Goal: Transaction & Acquisition: Purchase product/service

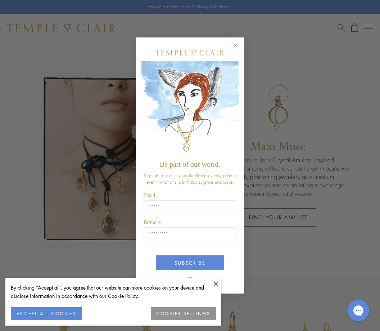
scroll to position [1, 0]
click at [242, 54] on button "Close dialog" at bounding box center [239, 49] width 9 height 9
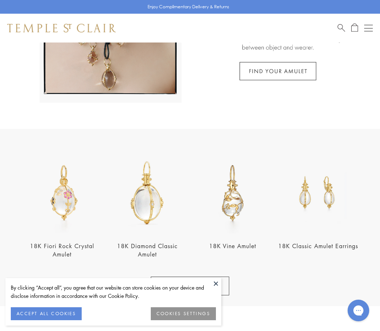
scroll to position [147, 0]
click at [235, 210] on img at bounding box center [232, 193] width 81 height 81
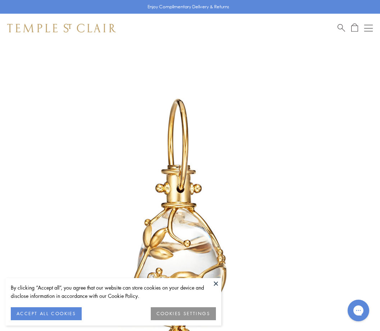
click at [82, 27] on img at bounding box center [61, 28] width 109 height 9
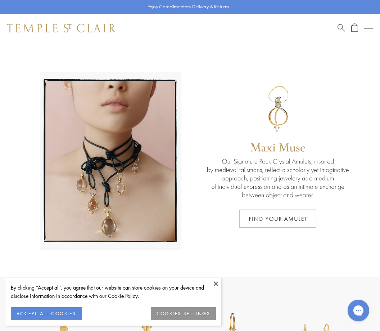
click at [295, 215] on link at bounding box center [190, 159] width 380 height 234
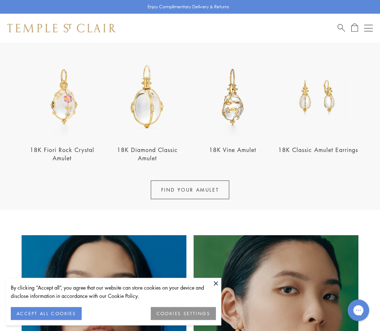
scroll to position [252, 0]
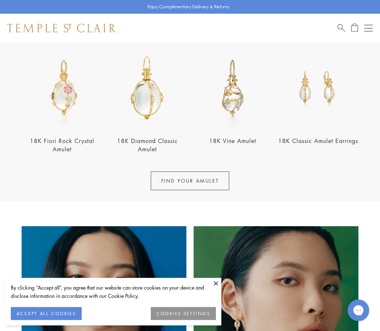
click at [155, 95] on img at bounding box center [147, 88] width 81 height 81
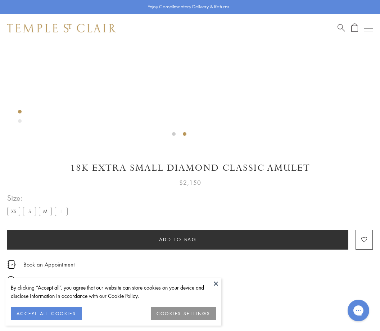
scroll to position [260, 0]
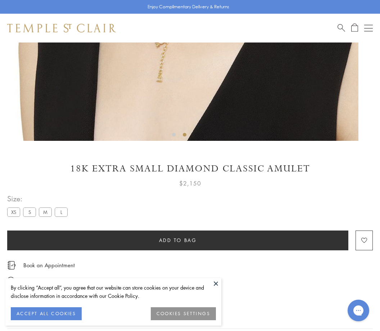
click at [35, 215] on label "S" at bounding box center [29, 211] width 13 height 9
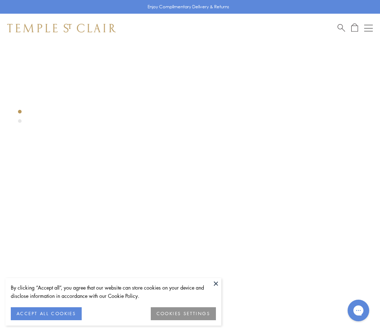
scroll to position [227, 0]
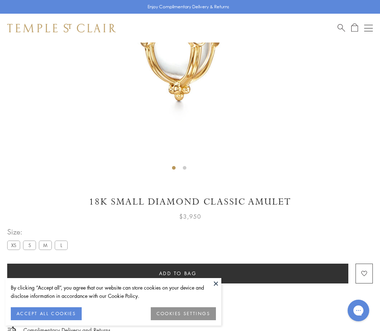
click at [212, 289] on button at bounding box center [216, 283] width 11 height 11
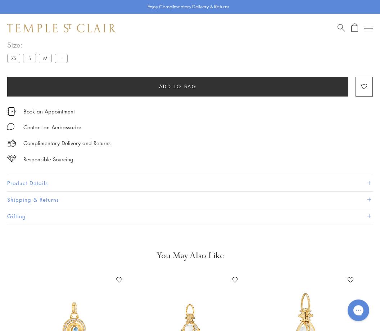
scroll to position [414, 0]
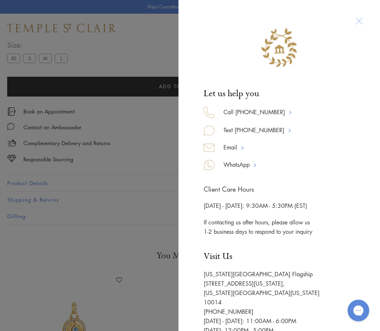
click at [323, 130] on div "Text 917-755-3121" at bounding box center [285, 133] width 162 height 17
click at [360, 27] on div at bounding box center [358, 20] width 13 height 13
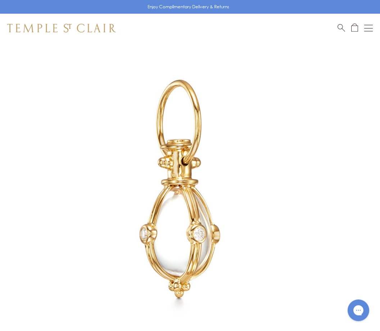
scroll to position [0, 0]
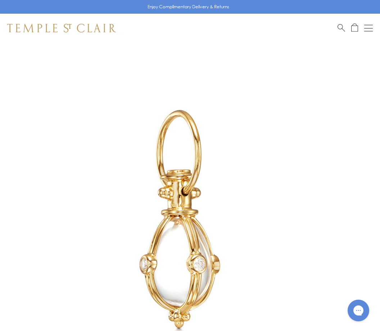
click at [55, 27] on img at bounding box center [61, 28] width 109 height 9
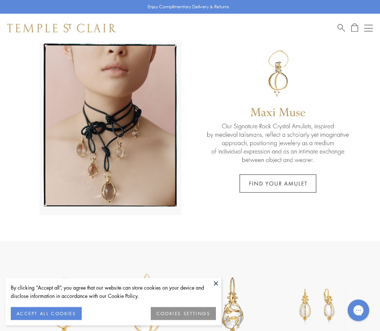
click at [371, 32] on button "Open navigation" at bounding box center [368, 28] width 9 height 9
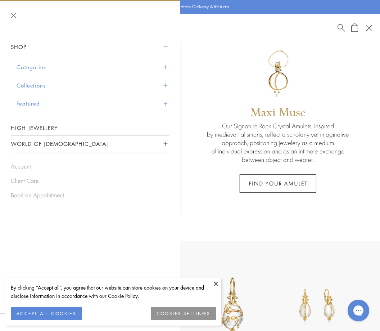
click at [168, 64] on button "Categories" at bounding box center [93, 67] width 153 height 18
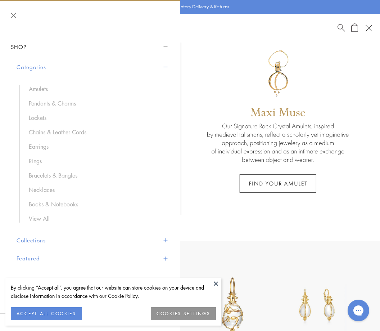
click at [47, 146] on link "Earrings" at bounding box center [95, 147] width 133 height 8
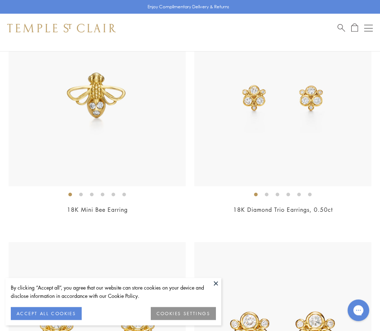
scroll to position [568, 0]
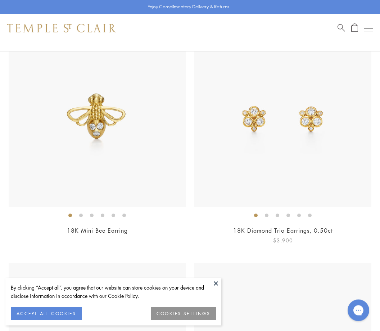
click at [285, 118] on img at bounding box center [282, 118] width 177 height 177
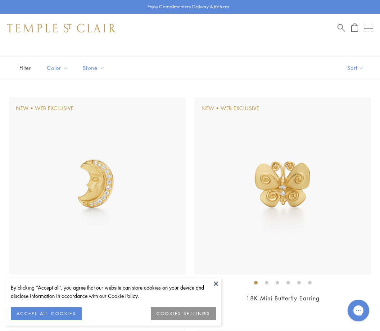
scroll to position [0, 0]
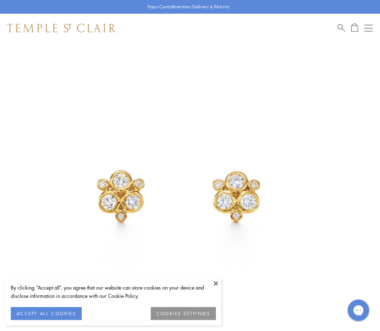
scroll to position [42, 0]
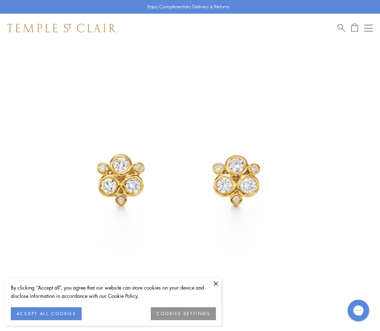
click at [75, 314] on button "ACCEPT ALL COOKIES" at bounding box center [46, 313] width 71 height 13
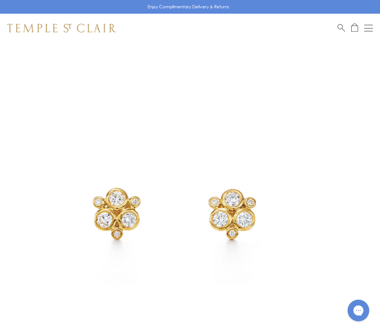
scroll to position [0, 0]
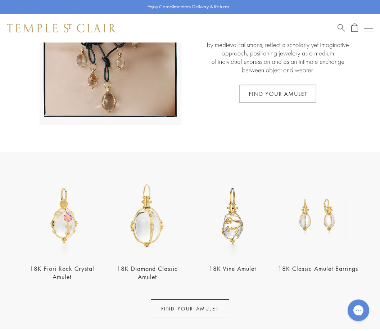
scroll to position [125, 0]
click at [152, 229] on img at bounding box center [147, 215] width 81 height 81
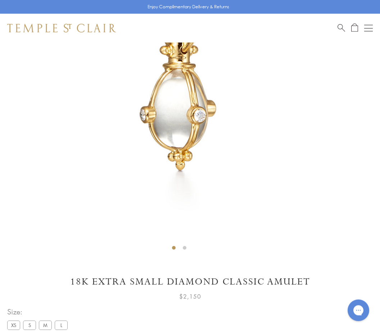
scroll to position [147, 0]
click at [33, 322] on label "S" at bounding box center [29, 324] width 13 height 9
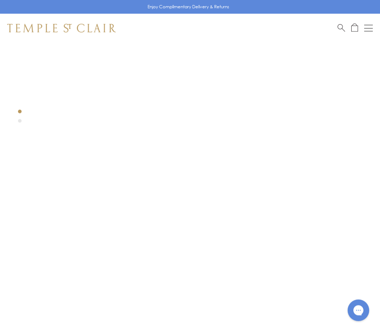
scroll to position [44, 0]
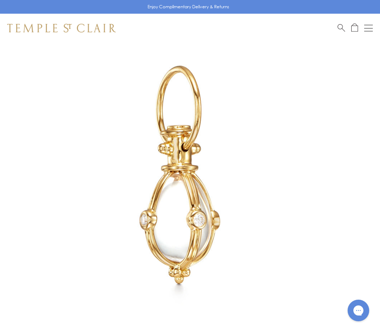
click at [333, 0] on div "Enjoy Complimentary Delivery & Returns" at bounding box center [190, 7] width 380 height 14
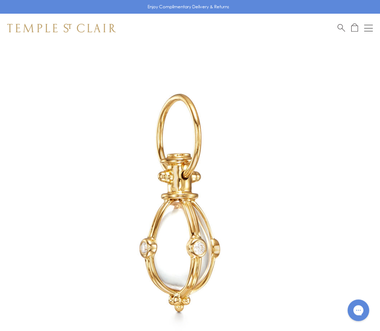
click at [369, 32] on button "Open navigation" at bounding box center [368, 28] width 9 height 9
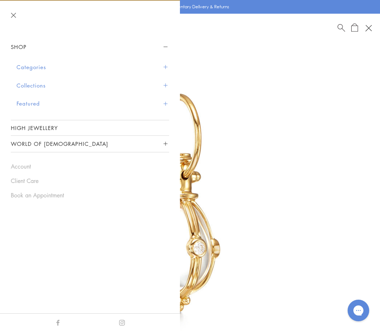
click at [23, 166] on link "Account" at bounding box center [90, 166] width 158 height 8
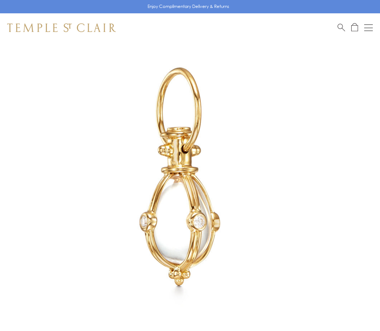
scroll to position [16, 0]
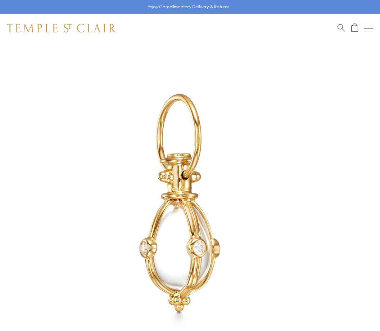
click at [373, 28] on div "Open navigation" at bounding box center [368, 28] width 9 height 0
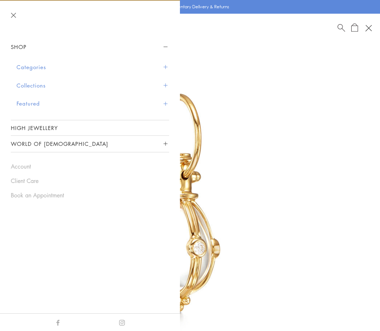
click at [32, 128] on link "High Jewellery" at bounding box center [90, 127] width 158 height 15
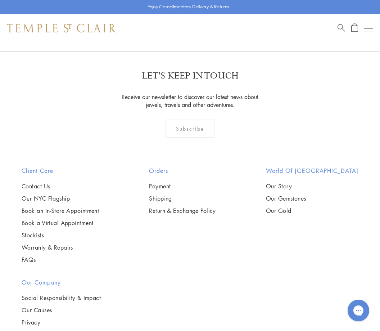
scroll to position [507, 0]
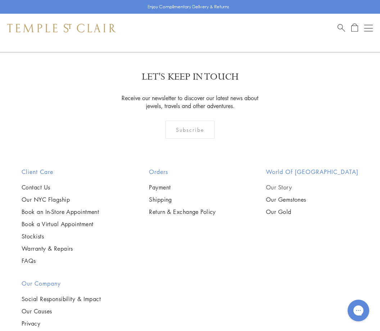
click at [301, 188] on link "Our Story" at bounding box center [312, 187] width 92 height 8
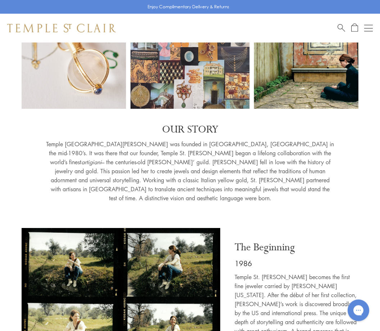
scroll to position [69, 0]
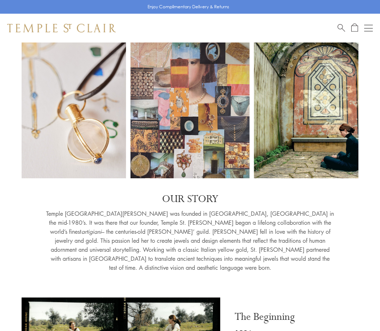
click at [244, 42] on div "Shop Shop Categories Amulets Pendants & Charms Lockets Chains & Leather Cords E…" at bounding box center [190, 28] width 380 height 29
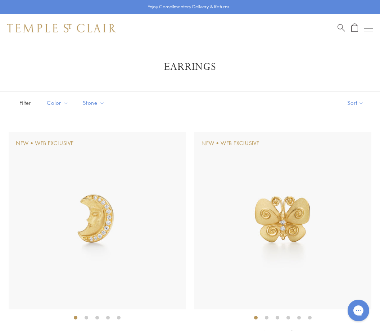
click at [365, 26] on button "Open navigation" at bounding box center [368, 28] width 9 height 9
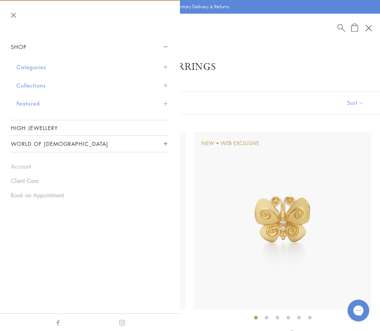
click at [163, 70] on button "Categories" at bounding box center [93, 67] width 153 height 18
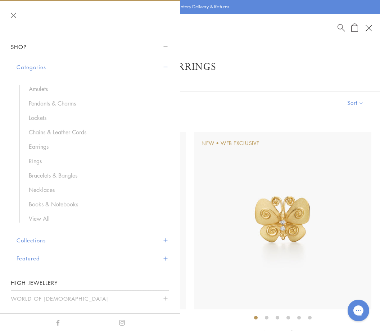
click at [71, 131] on link "Chains & Leather Cords" at bounding box center [95, 132] width 133 height 8
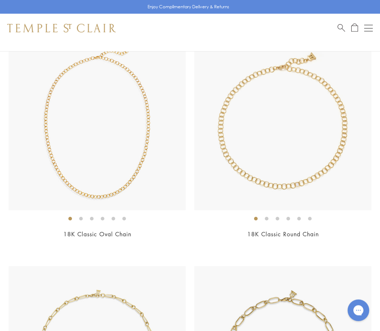
scroll to position [1479, 0]
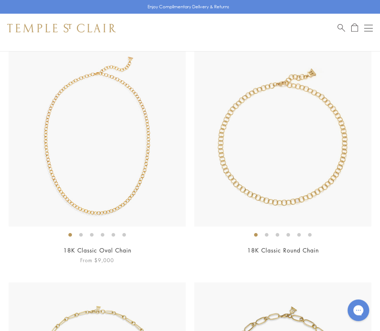
click at [162, 179] on img at bounding box center [97, 138] width 177 height 177
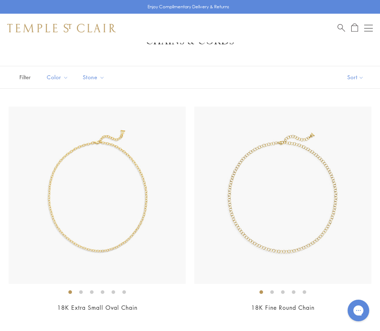
scroll to position [25, 0]
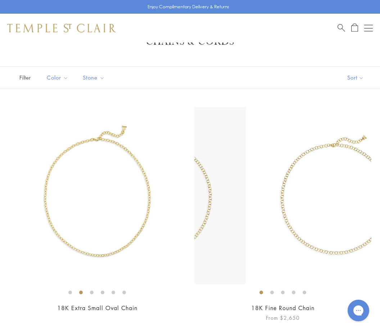
click at [302, 144] on img at bounding box center [334, 195] width 177 height 177
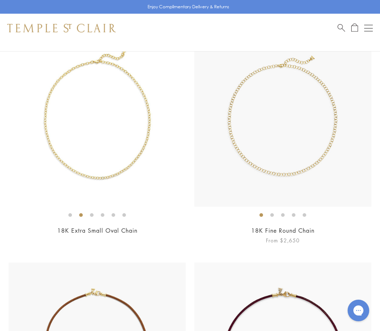
scroll to position [102, 0]
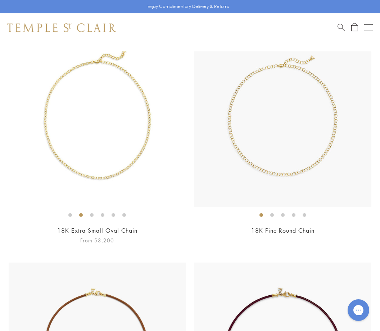
click at [112, 137] on img at bounding box center [97, 118] width 177 height 177
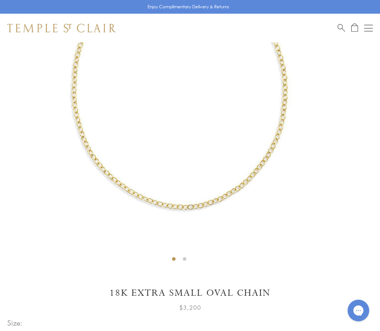
scroll to position [136, 0]
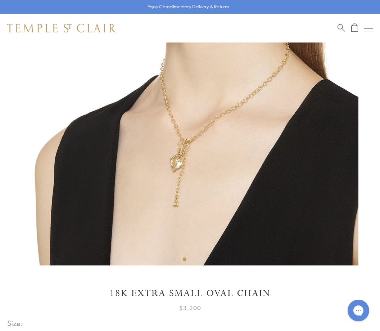
click at [330, 136] on img at bounding box center [195, 86] width 358 height 358
